Goal: Check status: Check status

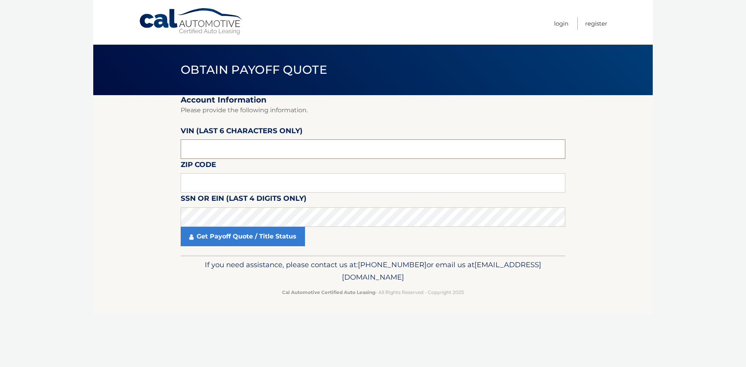
click at [227, 152] on input "text" at bounding box center [373, 148] width 384 height 19
type input "080168"
click at [207, 183] on input "text" at bounding box center [373, 182] width 384 height 19
click at [212, 186] on input "text" at bounding box center [373, 182] width 384 height 19
type input "33896"
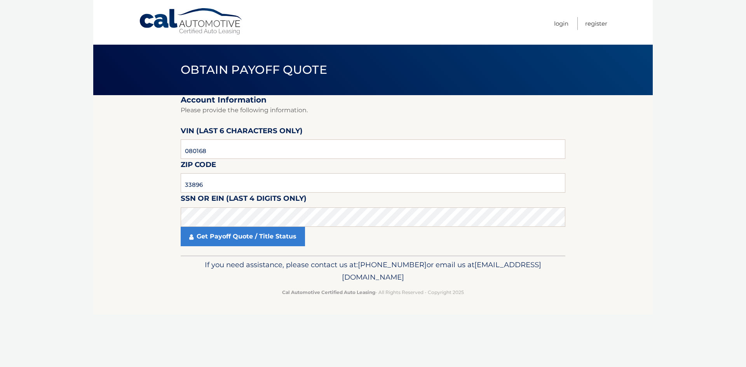
click at [129, 186] on section "Account Information Please provide the following information. VIN (last 6 chara…" at bounding box center [372, 175] width 559 height 160
click at [205, 233] on link "Get Payoff Quote / Title Status" at bounding box center [243, 236] width 124 height 19
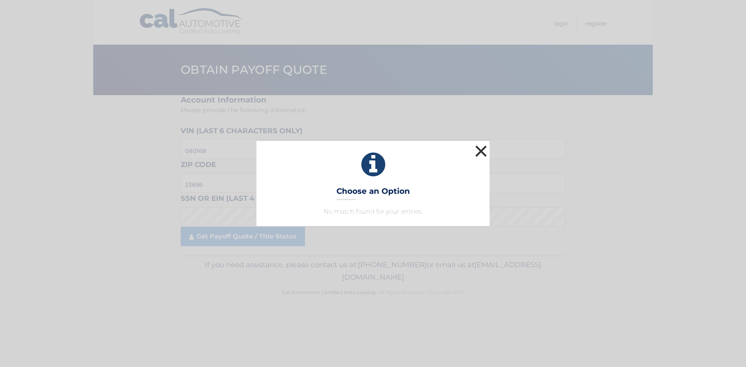
click at [480, 156] on button "×" at bounding box center [481, 151] width 16 height 16
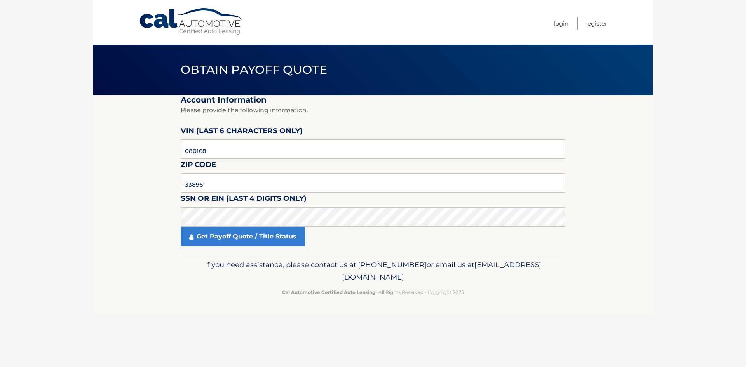
click at [57, 235] on body "Cal Automotive Menu Login Register Obtain Payoff Quote" at bounding box center [373, 183] width 746 height 367
drag, startPoint x: 215, startPoint y: 185, endPoint x: 130, endPoint y: 172, distance: 85.7
click at [130, 172] on section "Account Information Please provide the following information. VIN (last 6 chara…" at bounding box center [372, 175] width 559 height 160
click at [127, 215] on section "Account Information Please provide the following information. VIN (last 6 chara…" at bounding box center [372, 175] width 559 height 160
click at [212, 186] on input "text" at bounding box center [373, 182] width 384 height 19
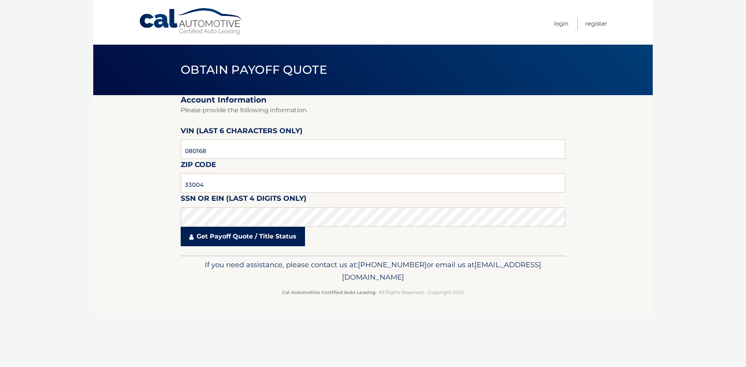
click at [236, 239] on link "Get Payoff Quote / Title Status" at bounding box center [243, 236] width 124 height 19
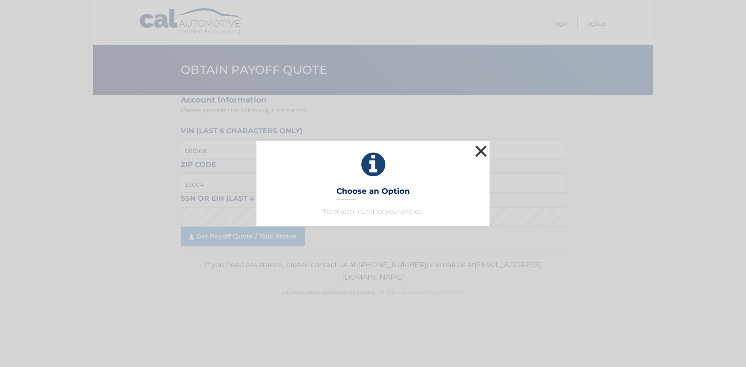
click at [487, 151] on button "×" at bounding box center [481, 151] width 16 height 16
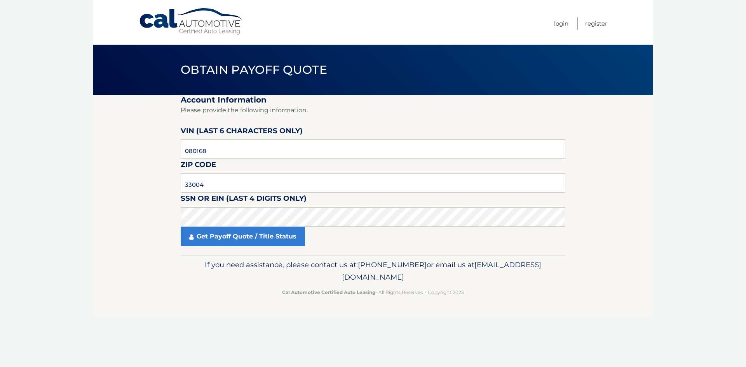
click at [157, 193] on section "Account Information Please provide the following information. VIN (last 6 chara…" at bounding box center [372, 175] width 559 height 160
click at [227, 240] on link "Get Payoff Quote / Title Status" at bounding box center [243, 236] width 124 height 19
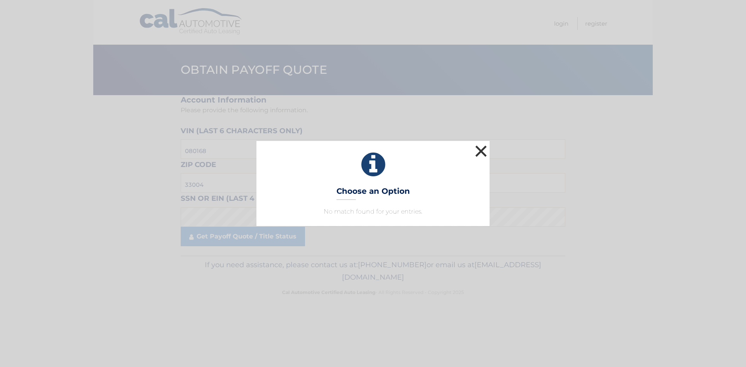
click at [477, 149] on button "×" at bounding box center [481, 151] width 16 height 16
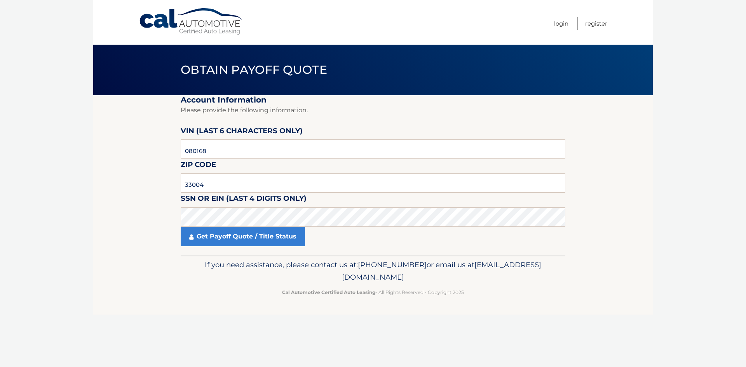
click at [3, 158] on body "Cal Automotive Menu Login Register Obtain Payoff Quote" at bounding box center [373, 183] width 746 height 367
drag, startPoint x: 223, startPoint y: 185, endPoint x: 73, endPoint y: 177, distance: 150.5
click at [73, 177] on body "Cal Automotive Menu Login Register Obtain Payoff Quote" at bounding box center [373, 183] width 746 height 367
click at [71, 203] on body "Cal Automotive Menu Login Register Obtain Payoff Quote" at bounding box center [373, 183] width 746 height 367
click at [238, 236] on link "Get Payoff Quote / Title Status" at bounding box center [243, 236] width 124 height 19
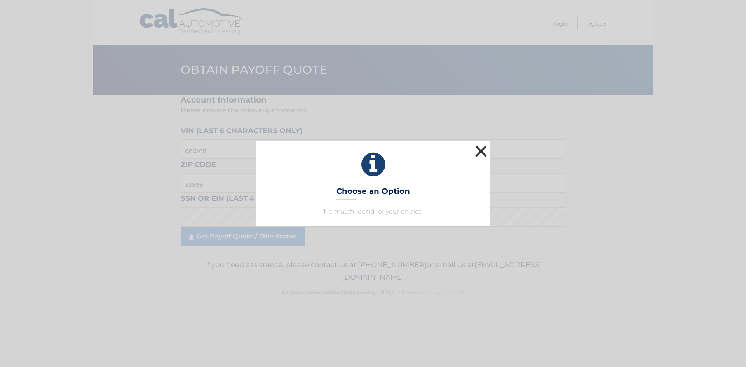
click at [482, 147] on button "×" at bounding box center [481, 151] width 16 height 16
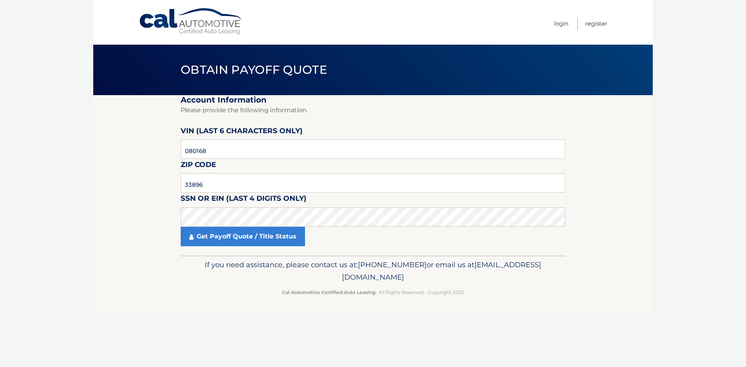
click at [99, 192] on section "Account Information Please provide the following information. VIN (last 6 chara…" at bounding box center [372, 175] width 559 height 160
drag, startPoint x: 204, startPoint y: 186, endPoint x: 47, endPoint y: 183, distance: 156.2
click at [48, 183] on body "Cal Automotive Menu Login Register Obtain Payoff Quote" at bounding box center [373, 183] width 746 height 367
type input "33428"
click at [209, 231] on link "Get Payoff Quote / Title Status" at bounding box center [243, 236] width 124 height 19
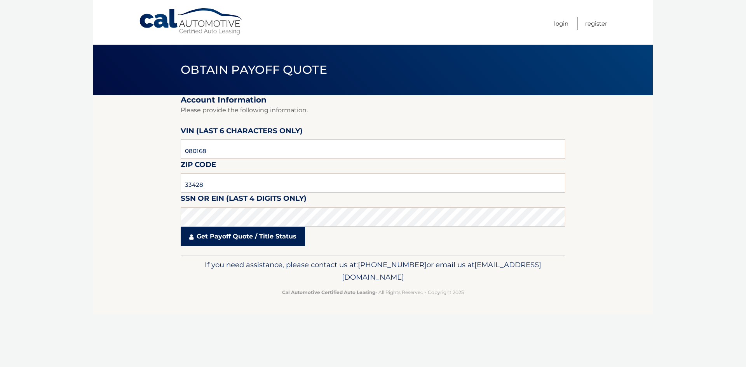
click at [210, 234] on link "Get Payoff Quote / Title Status" at bounding box center [243, 236] width 124 height 19
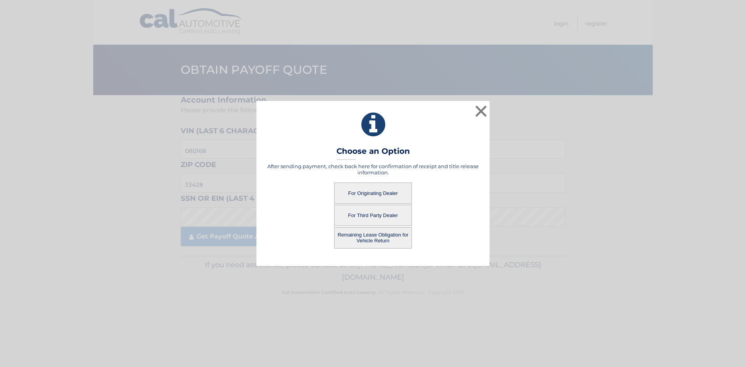
click at [374, 192] on button "For Originating Dealer" at bounding box center [373, 193] width 78 height 21
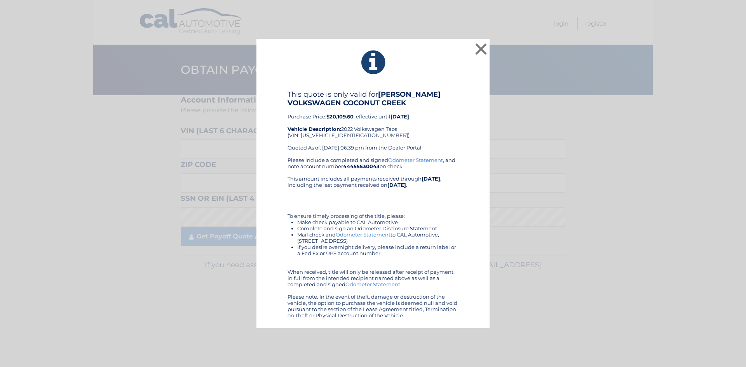
click at [348, 236] on link "Odometer Statement" at bounding box center [363, 234] width 55 height 6
click at [473, 44] on div "× This quote is only valid for [PERSON_NAME] VOLKSWAGEN COCONUT CREEK Purchase …" at bounding box center [372, 184] width 233 height 290
click at [479, 49] on button "×" at bounding box center [481, 49] width 16 height 16
